Goal: Information Seeking & Learning: Learn about a topic

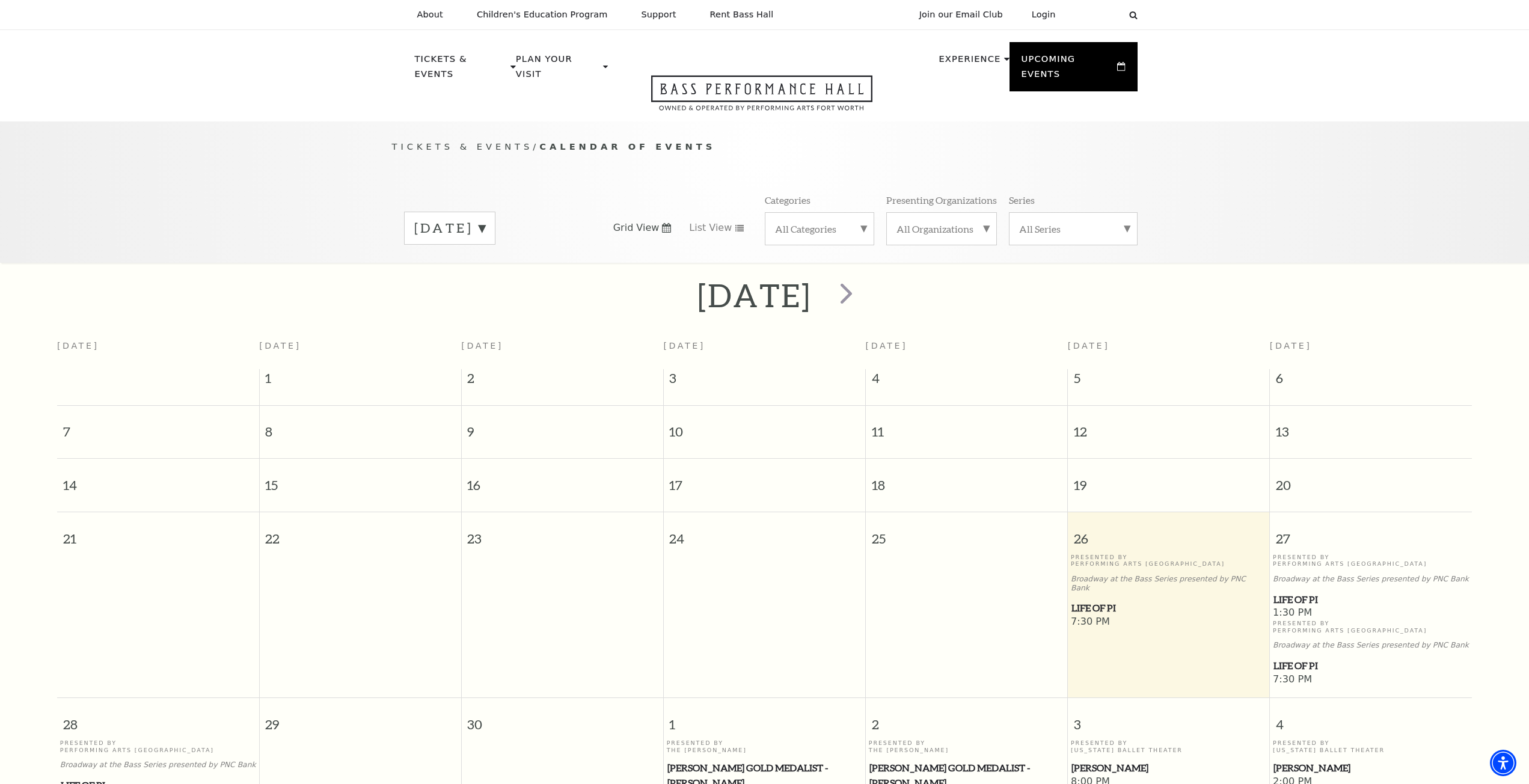
click at [485, 219] on label "[DATE]" at bounding box center [450, 228] width 71 height 19
click at [485, 245] on label "October 2025" at bounding box center [450, 253] width 71 height 26
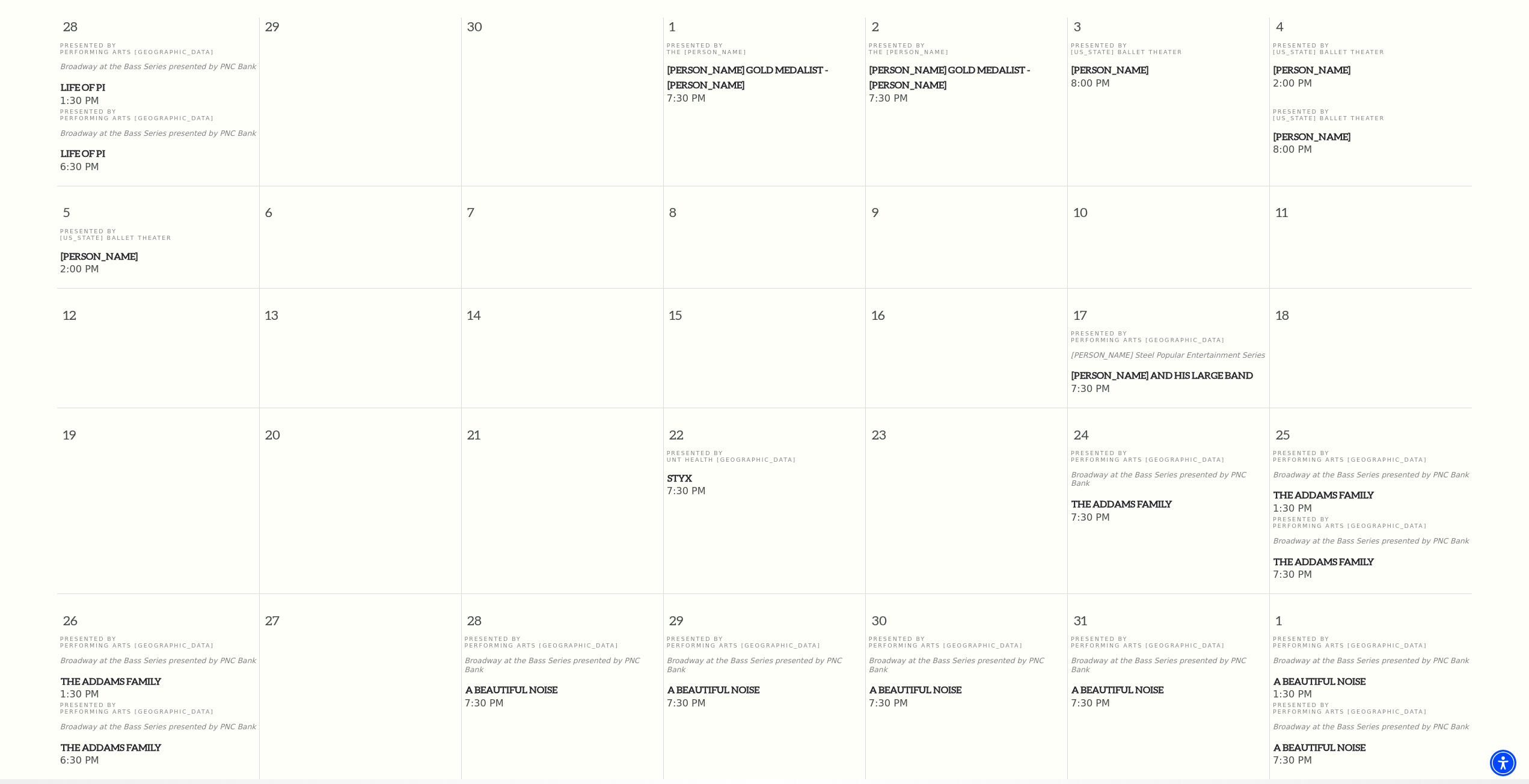
scroll to position [167, 0]
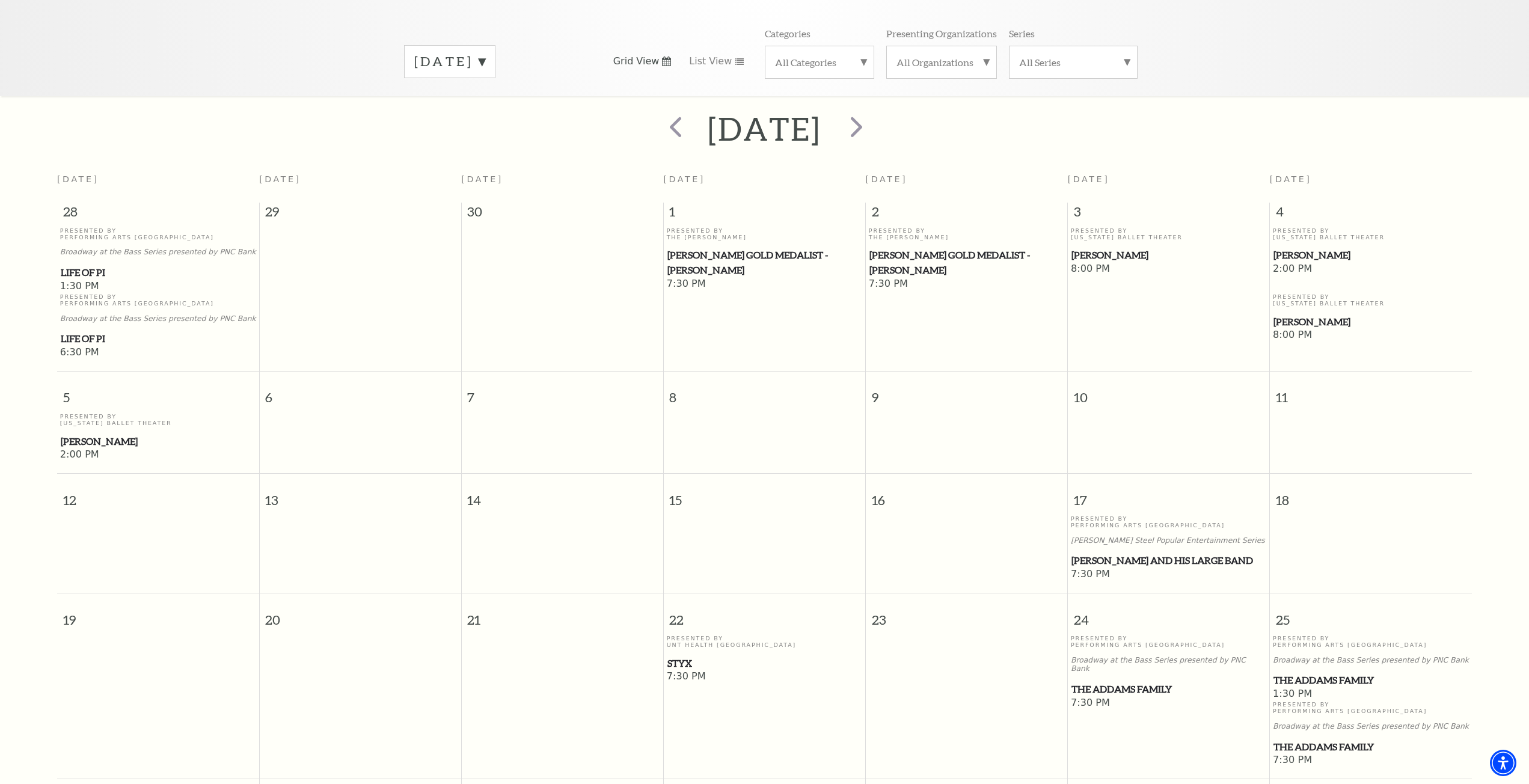
click at [496, 45] on div "October 2025" at bounding box center [450, 62] width 92 height 33
click at [485, 104] on label "November 2025" at bounding box center [450, 113] width 71 height 26
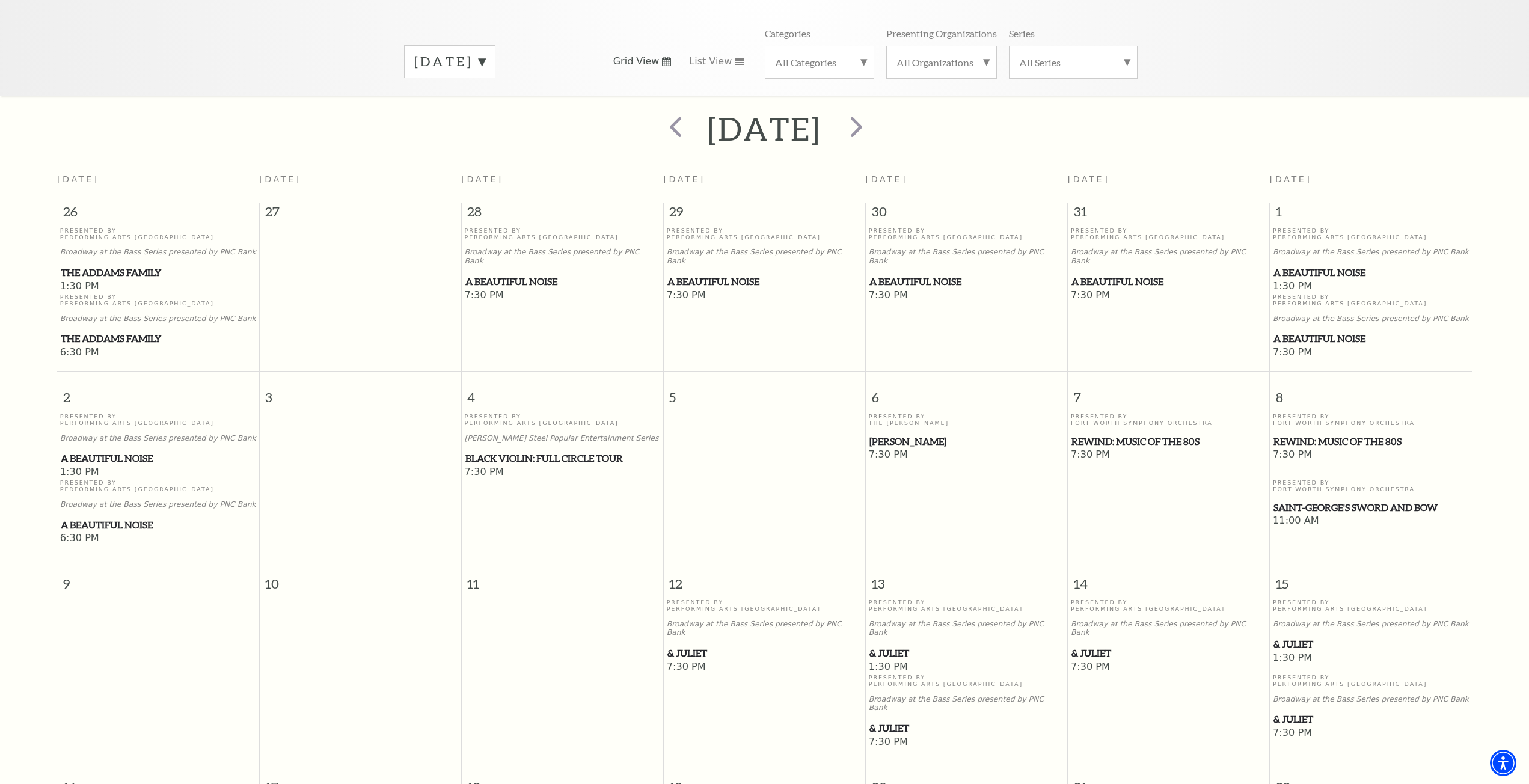
click at [1096, 646] on span "& Juliet" at bounding box center [1169, 653] width 195 height 15
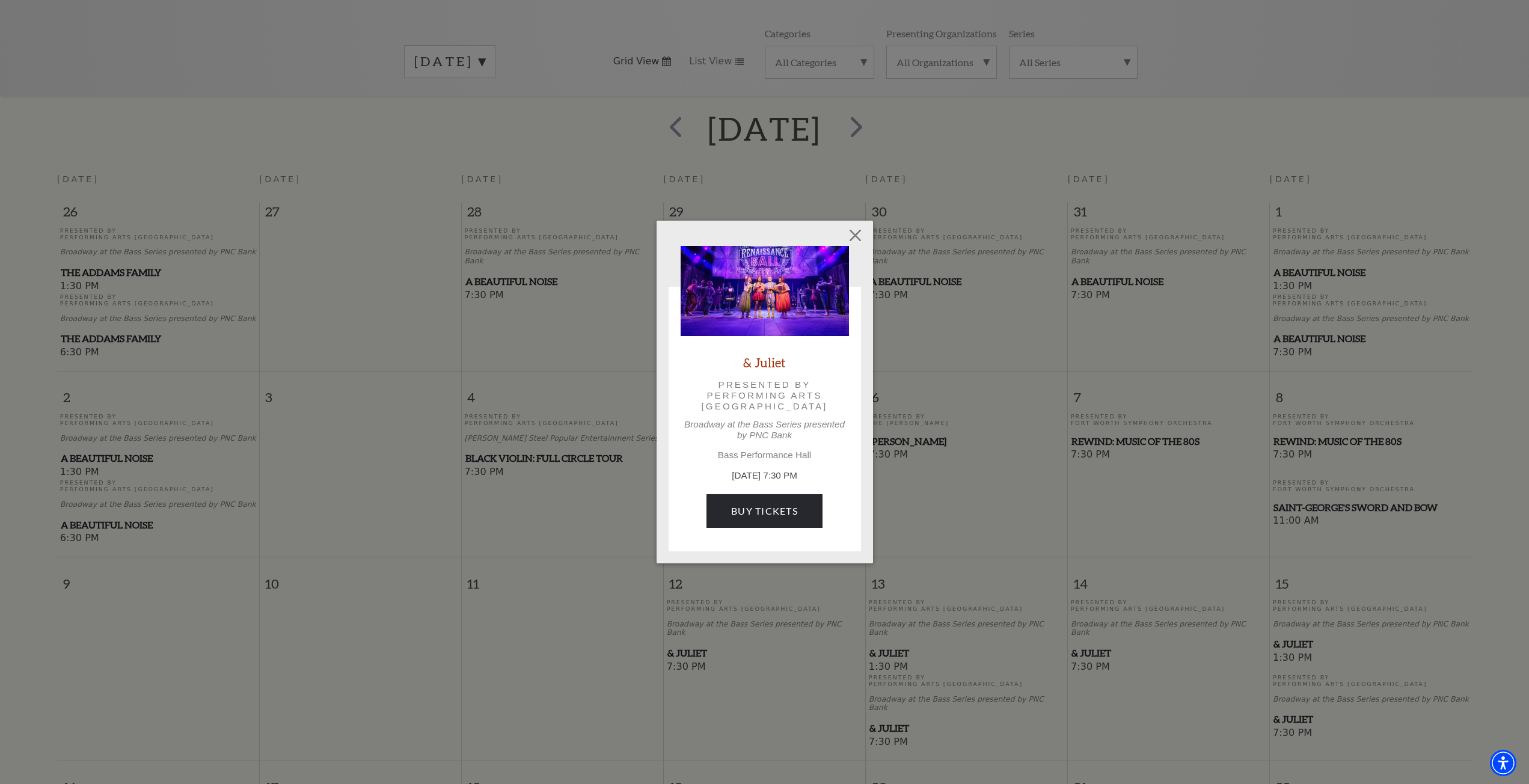
click at [747, 276] on img at bounding box center [764, 291] width 168 height 90
click at [762, 386] on p "Presented by Performing Arts Fort Worth" at bounding box center [764, 396] width 134 height 33
click at [783, 460] on p "Bass Performance Hall" at bounding box center [764, 455] width 168 height 11
click at [854, 228] on button "Close" at bounding box center [855, 235] width 23 height 23
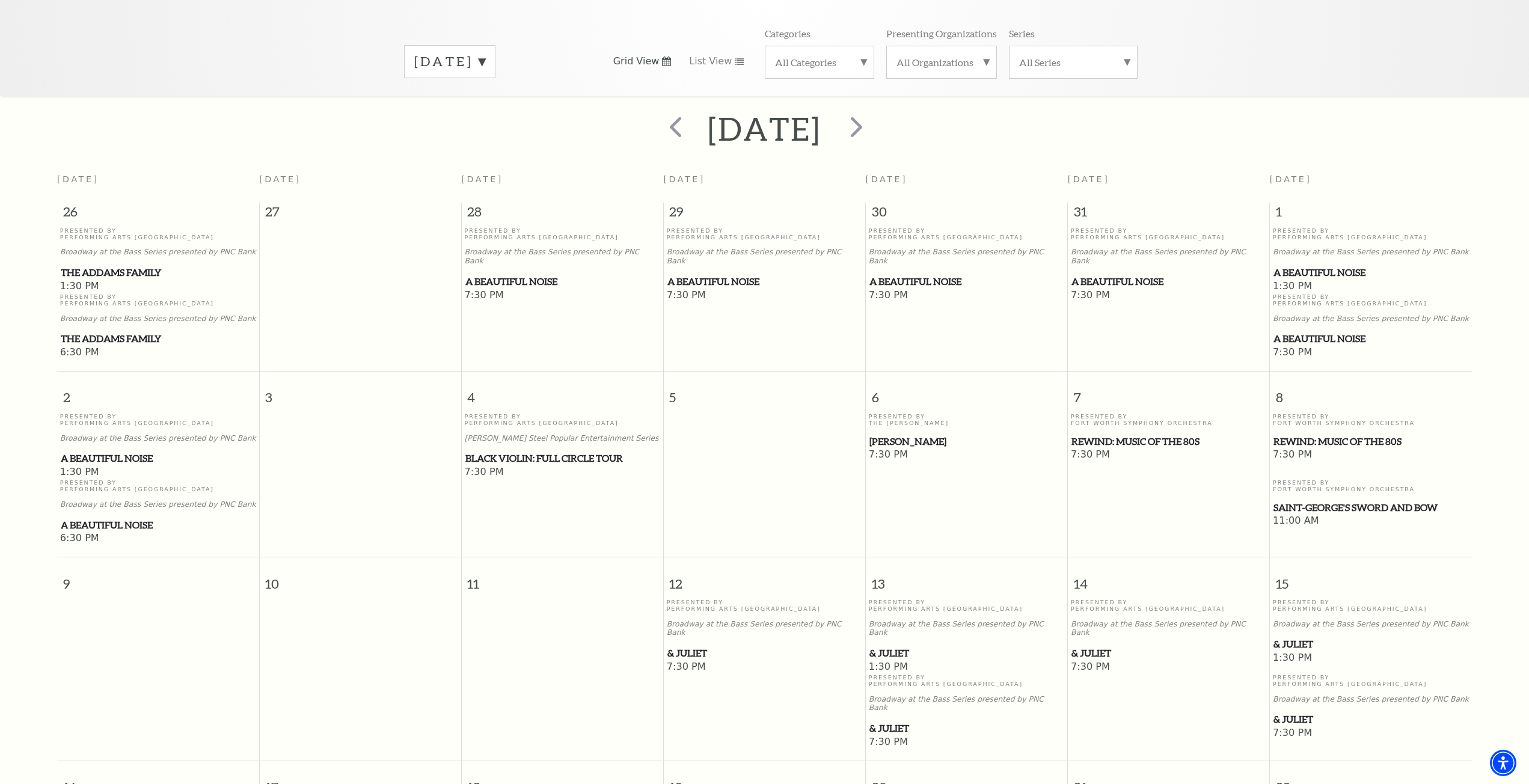
click at [485, 53] on label "November 2025" at bounding box center [450, 62] width 71 height 19
click at [475, 125] on label "December 2025" at bounding box center [450, 138] width 71 height 26
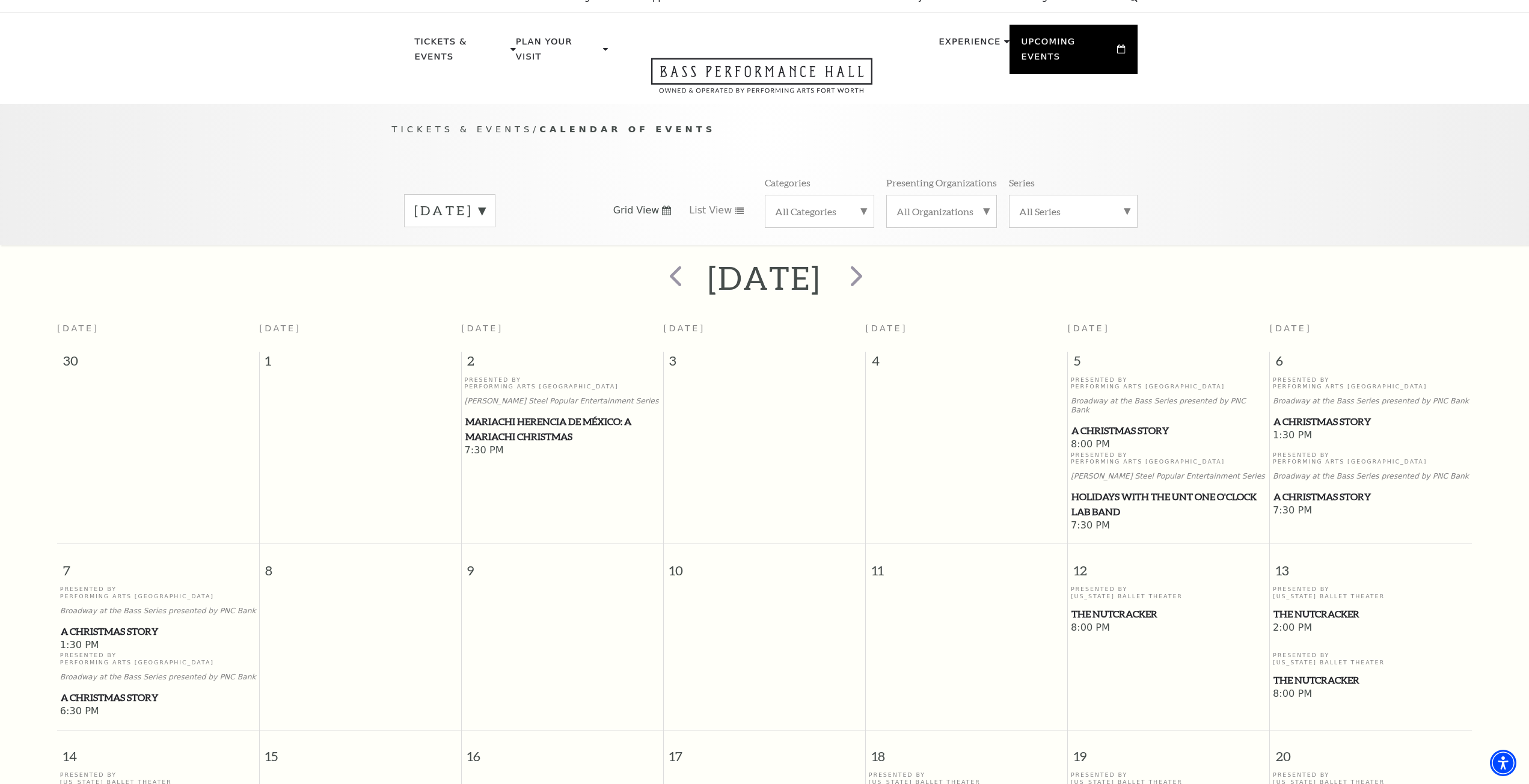
scroll to position [0, 0]
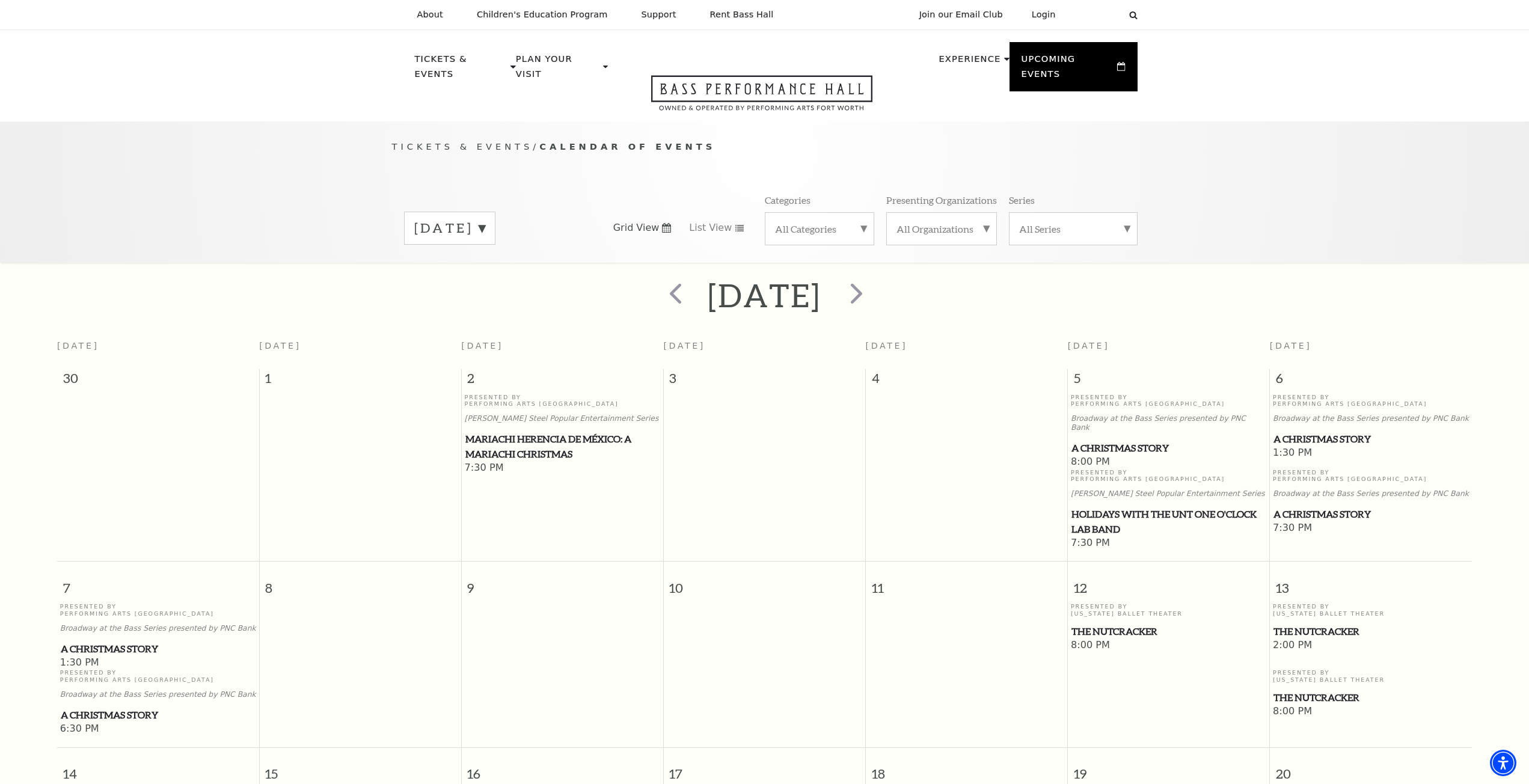
click at [495, 140] on p "Tickets & Events / Calendar of Events" at bounding box center [764, 147] width 746 height 15
click at [672, 86] on icon "Open this option" at bounding box center [761, 92] width 222 height 35
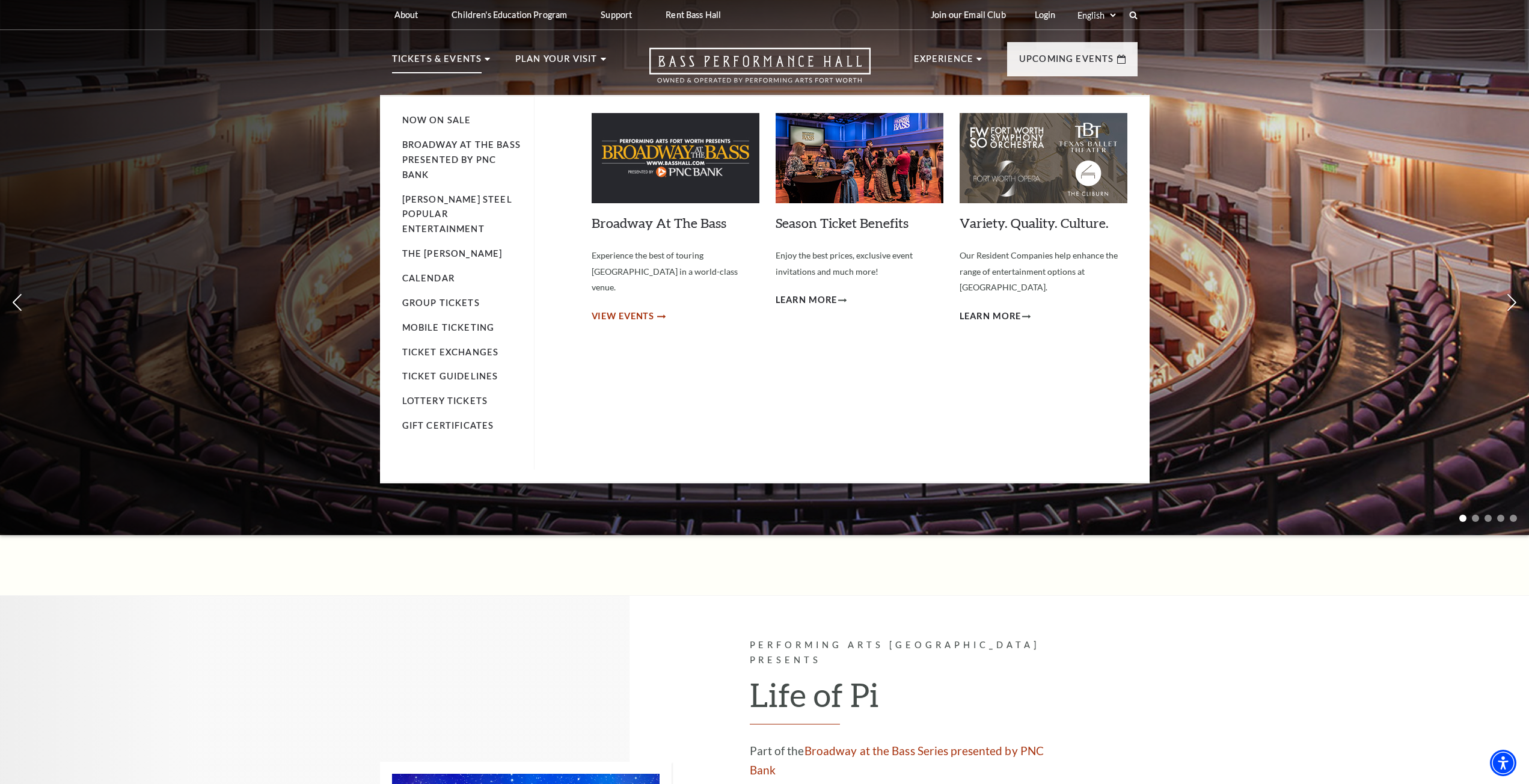
click at [634, 309] on span "View Events" at bounding box center [623, 317] width 63 height 15
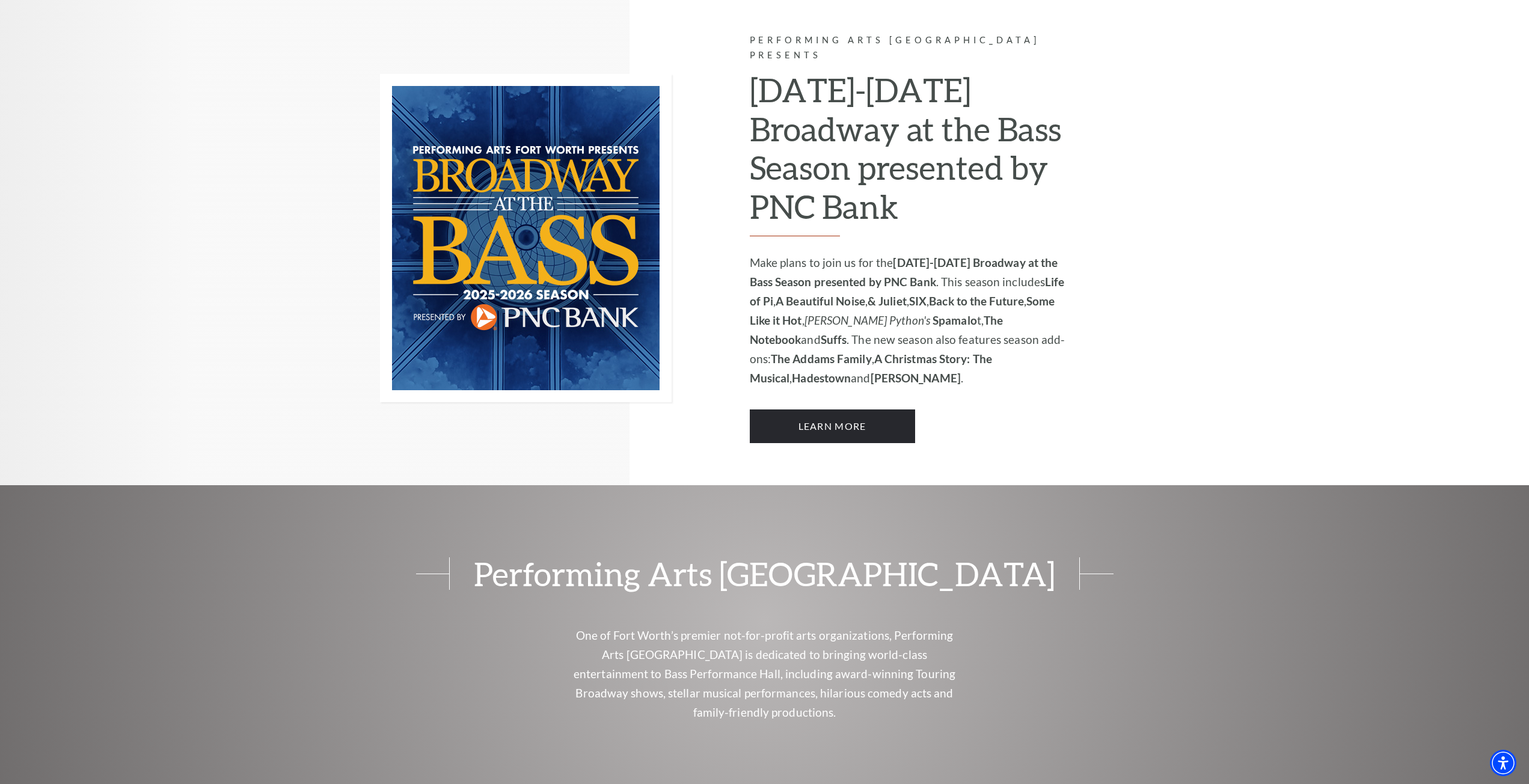
scroll to position [722, 0]
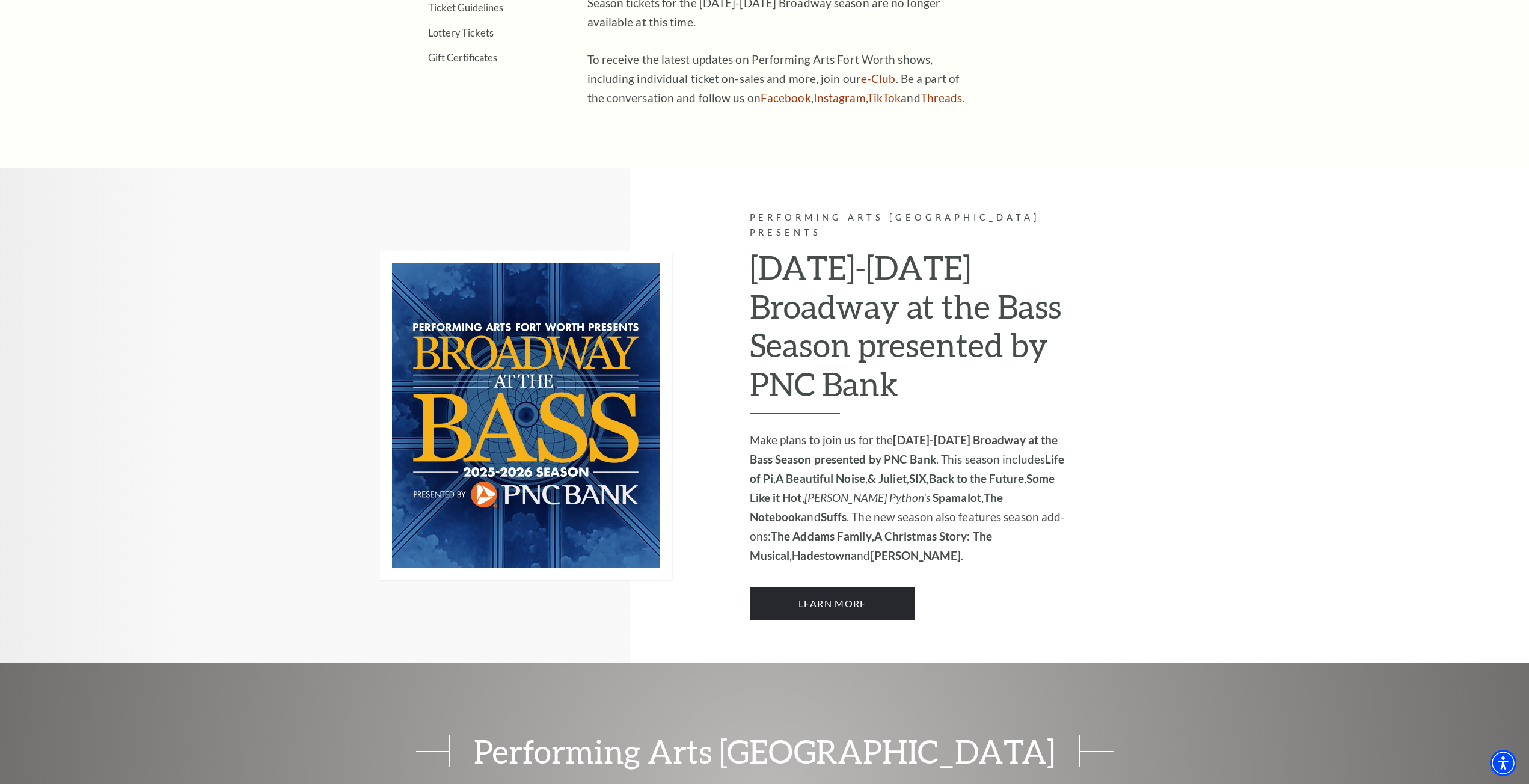
click at [606, 397] on img at bounding box center [526, 415] width 291 height 328
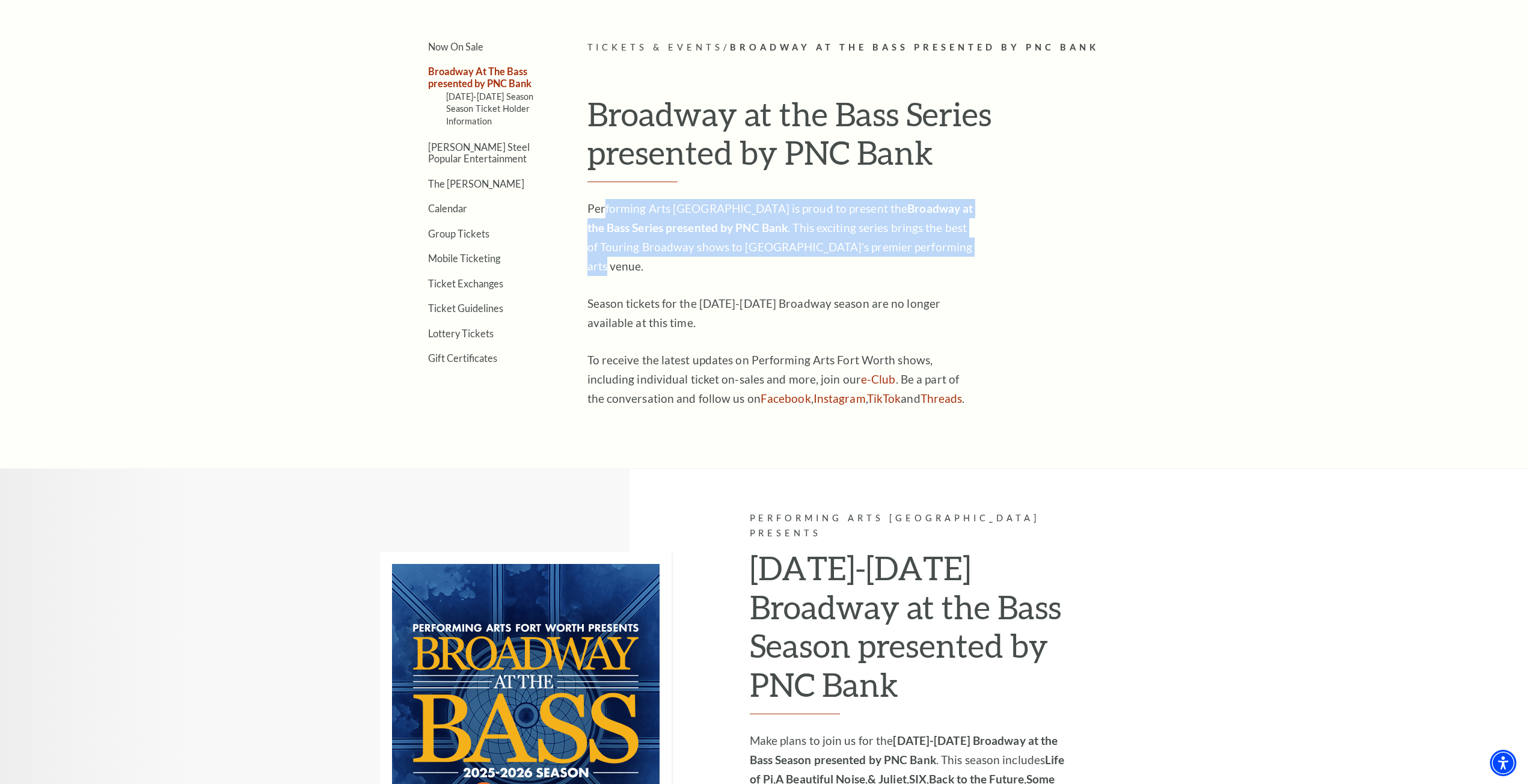
drag, startPoint x: 605, startPoint y: 205, endPoint x: 915, endPoint y: 246, distance: 312.7
click at [915, 246] on p "Performing Arts [GEOGRAPHIC_DATA] is proud to present the Broadway at the Bass …" at bounding box center [783, 237] width 391 height 77
click at [940, 250] on p "Performing Arts [GEOGRAPHIC_DATA] is proud to present the Broadway at the Bass …" at bounding box center [783, 237] width 391 height 77
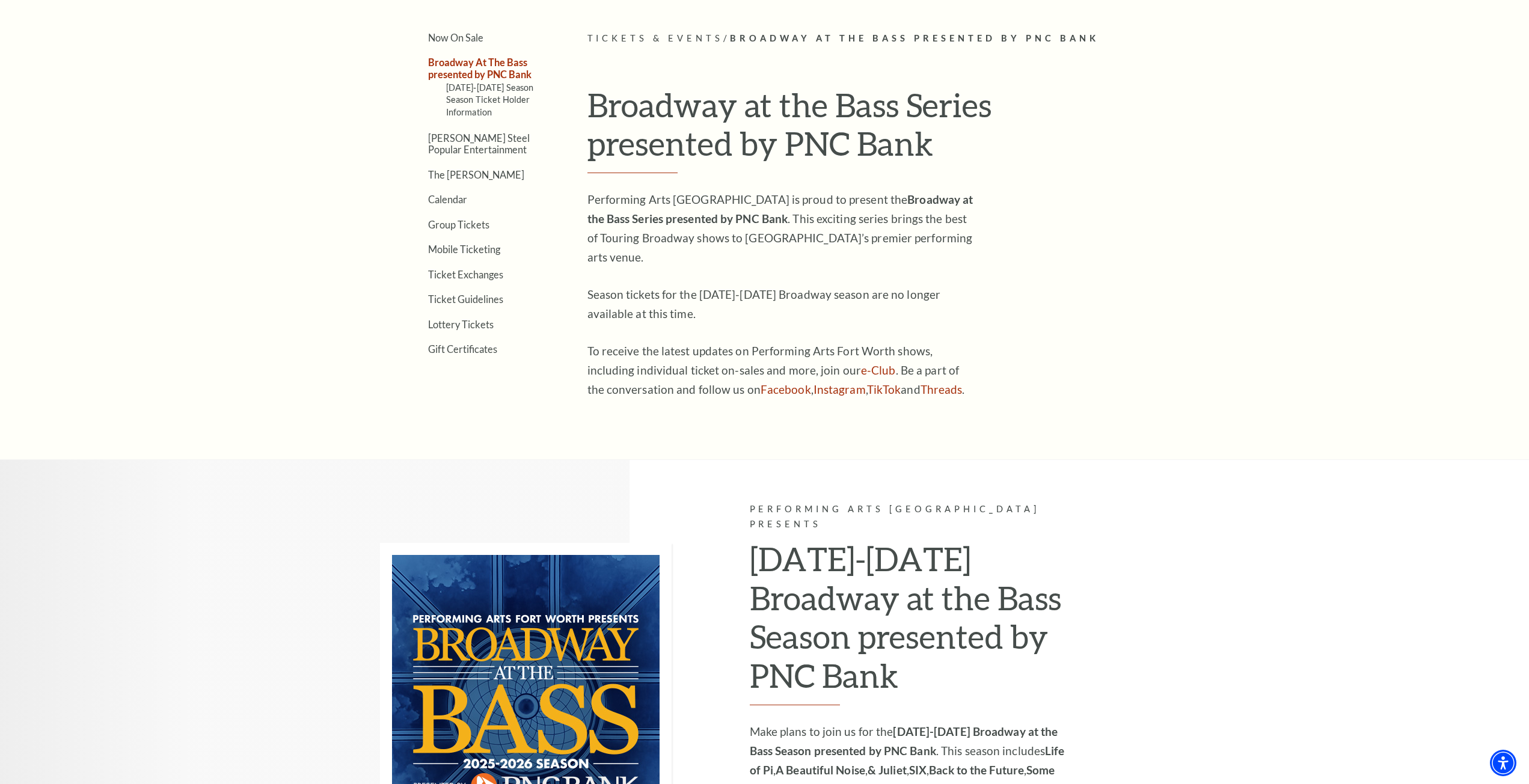
scroll to position [662, 0]
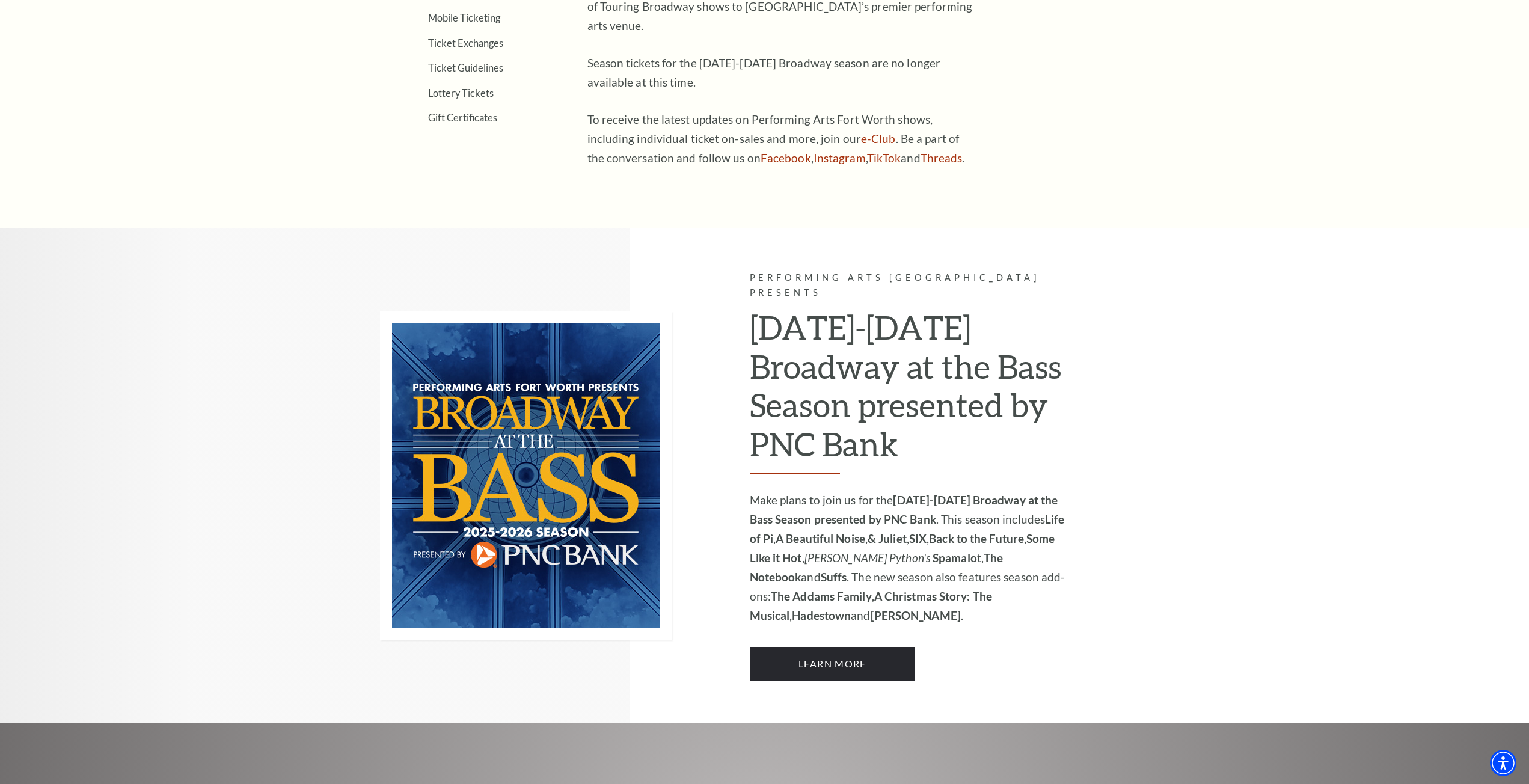
click at [845, 318] on h2 "[DATE]-[DATE] Broadway at the Bass Season presented by PNC Bank" at bounding box center [910, 390] width 321 height 166
click at [799, 647] on link "Learn More" at bounding box center [832, 663] width 165 height 34
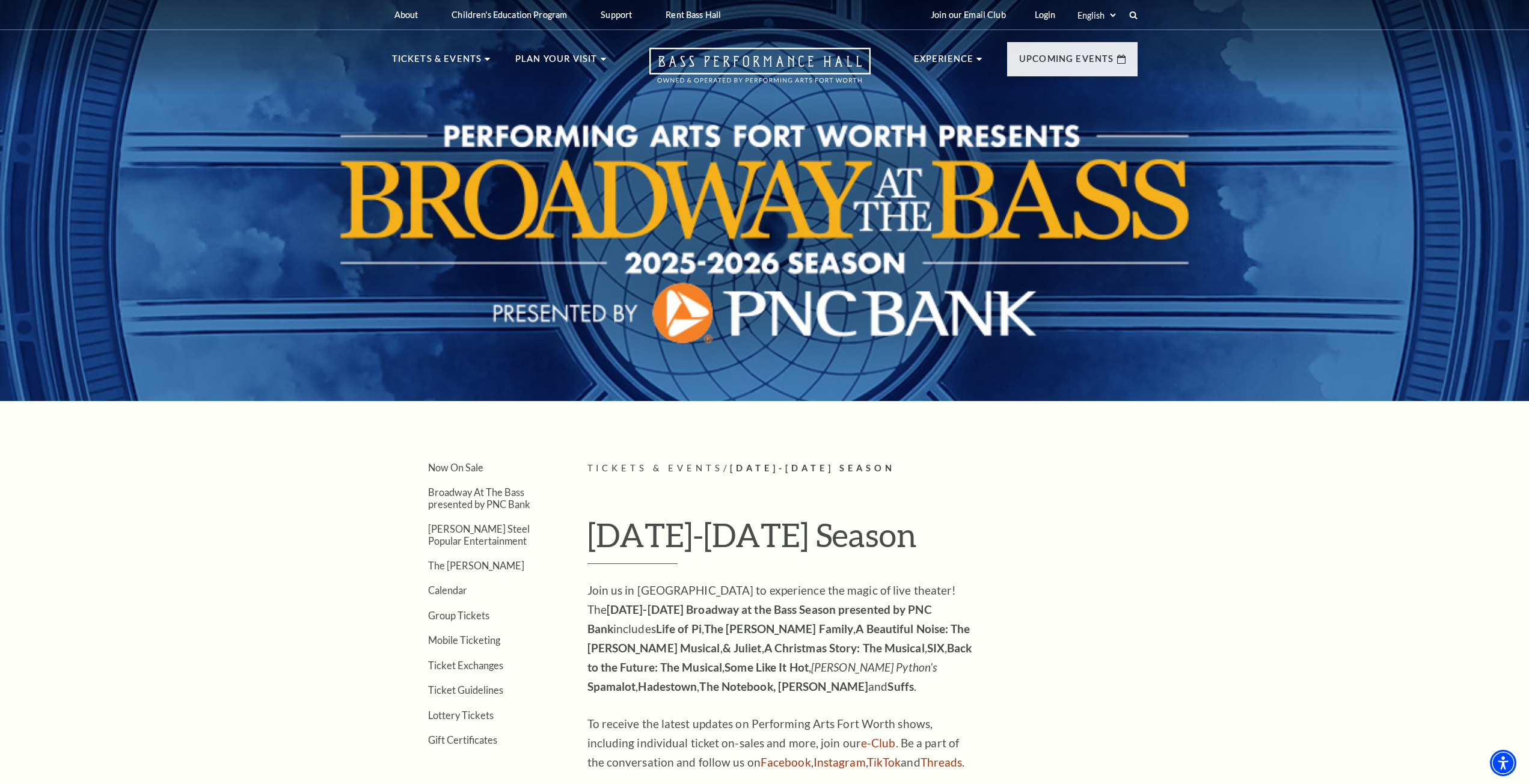
drag, startPoint x: 369, startPoint y: 401, endPoint x: 326, endPoint y: 173, distance: 232.0
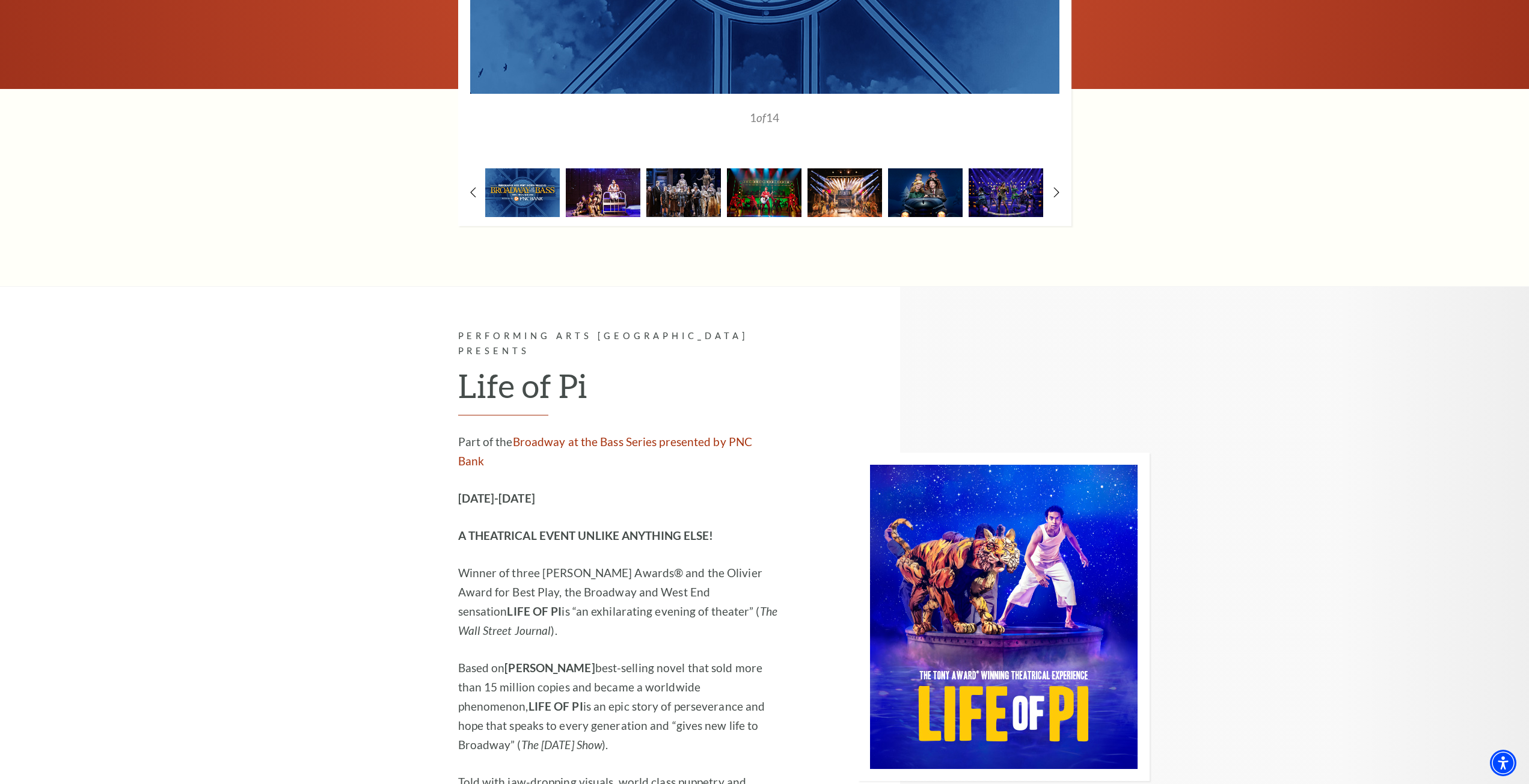
scroll to position [1383, 0]
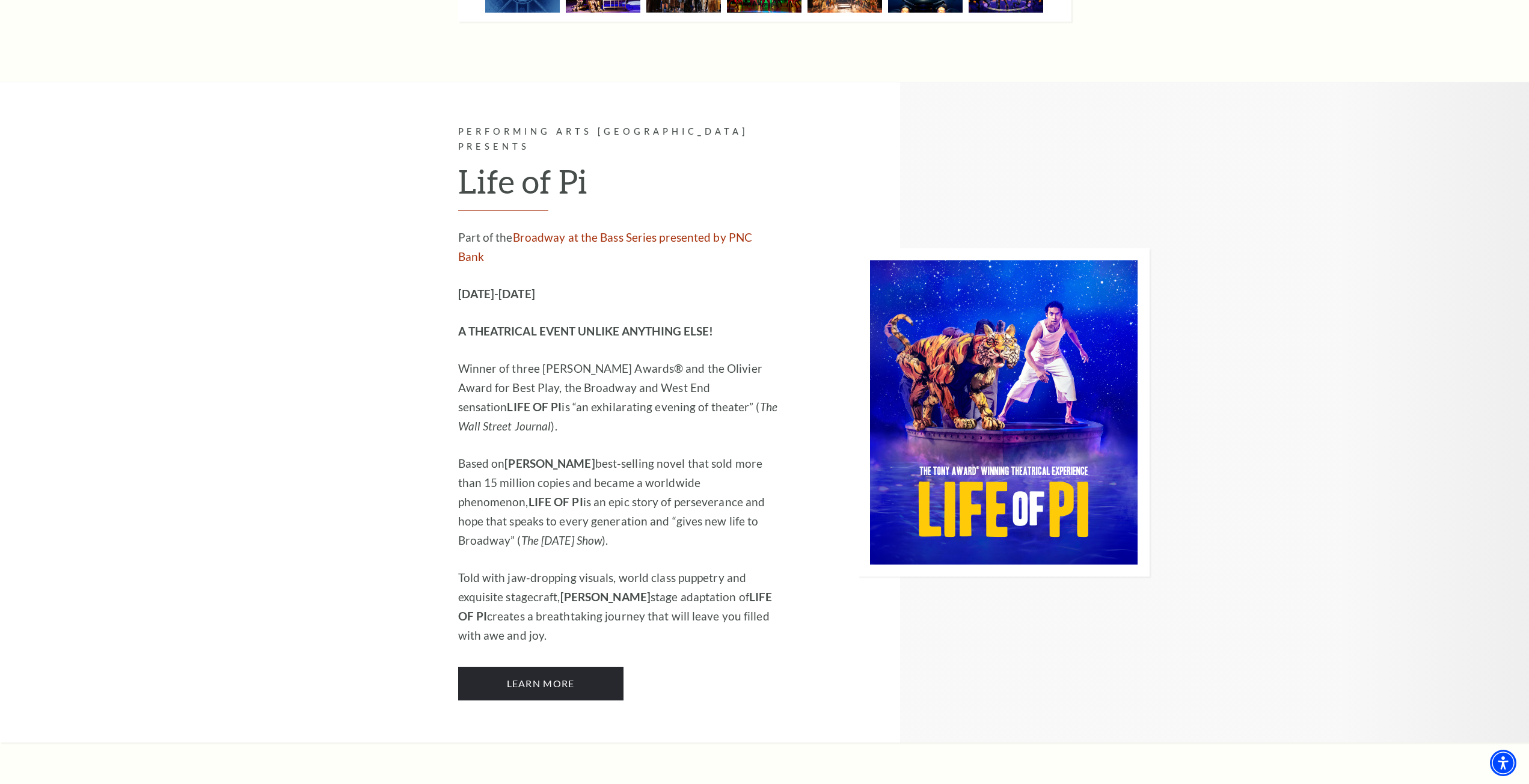
click at [481, 359] on p "Winner of three Tony Awards® and the Olivier Award for Best Play, the Broadway …" at bounding box center [619, 397] width 321 height 77
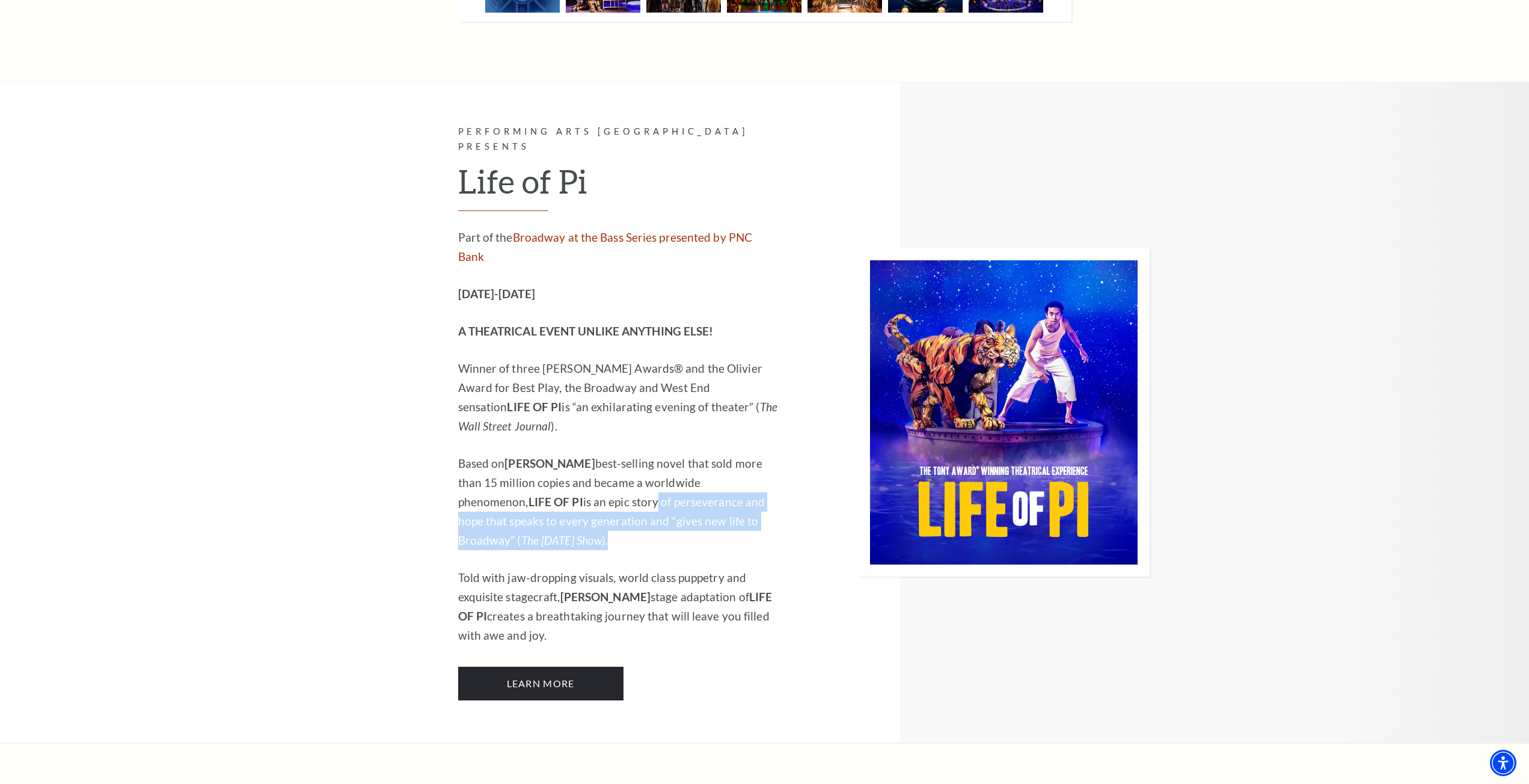
drag, startPoint x: 556, startPoint y: 454, endPoint x: 715, endPoint y: 480, distance: 161.1
click at [718, 480] on p "Based on Yann Martel’s best-selling novel that sold more than 15 million copies…" at bounding box center [619, 502] width 321 height 96
click at [653, 493] on p "Based on Yann Martel’s best-selling novel that sold more than 15 million copies…" at bounding box center [619, 502] width 321 height 96
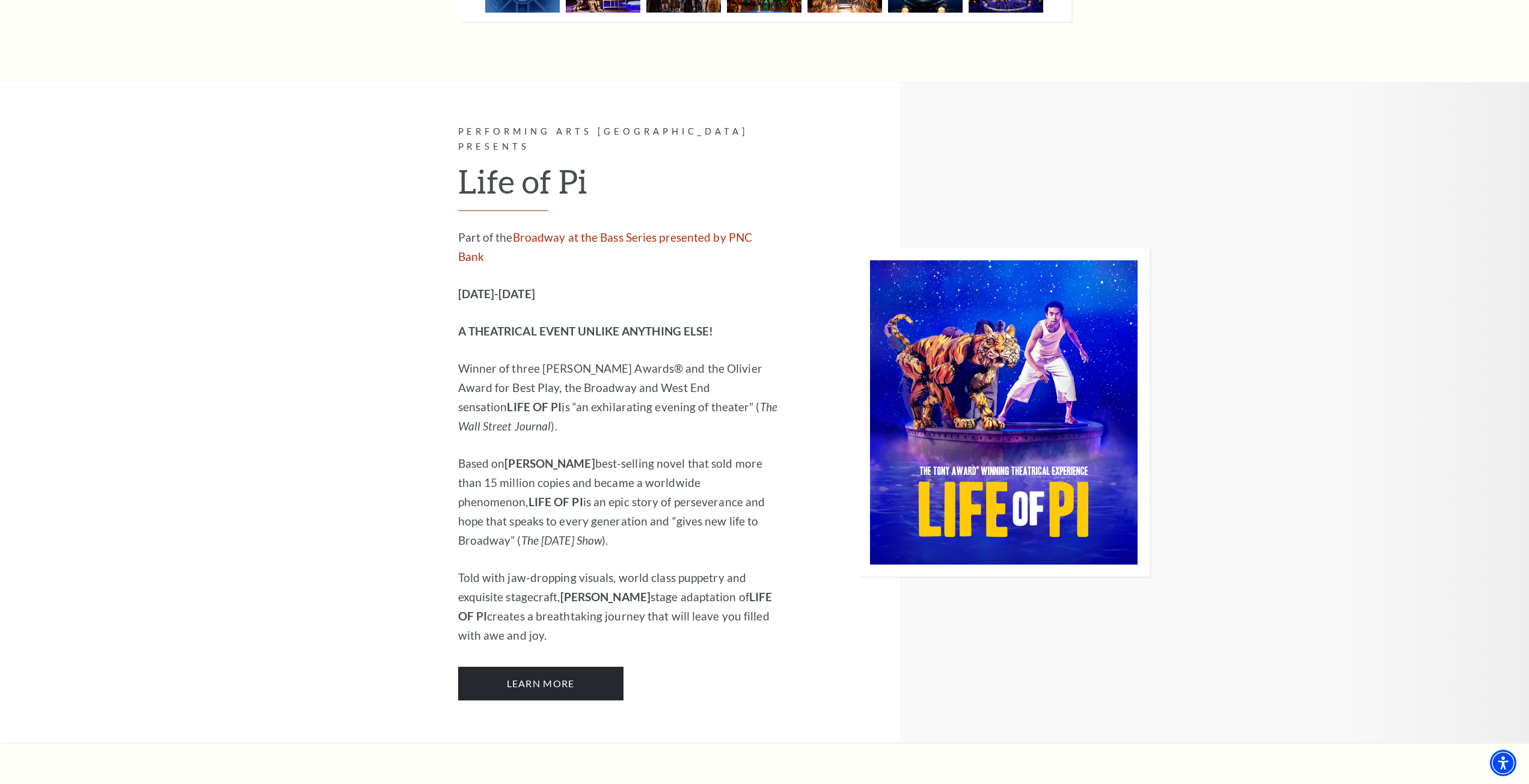
drag, startPoint x: 427, startPoint y: 517, endPoint x: 777, endPoint y: 549, distance: 351.5
click at [777, 549] on div "Performing Arts Fort Worth Presents Life of Pi Part of the Broadway at the Bass…" at bounding box center [580, 412] width 400 height 660
drag, startPoint x: 734, startPoint y: 584, endPoint x: 440, endPoint y: 537, distance: 297.7
click at [440, 537] on div "Performing Arts Fort Worth Presents Life of Pi Part of the Broadway at the Bass…" at bounding box center [580, 412] width 400 height 660
click at [509, 568] on p "Told with jaw-dropping visuals, world class puppetry and exquisite stagecraft, …" at bounding box center [619, 607] width 321 height 77
